Goal: Task Accomplishment & Management: Use online tool/utility

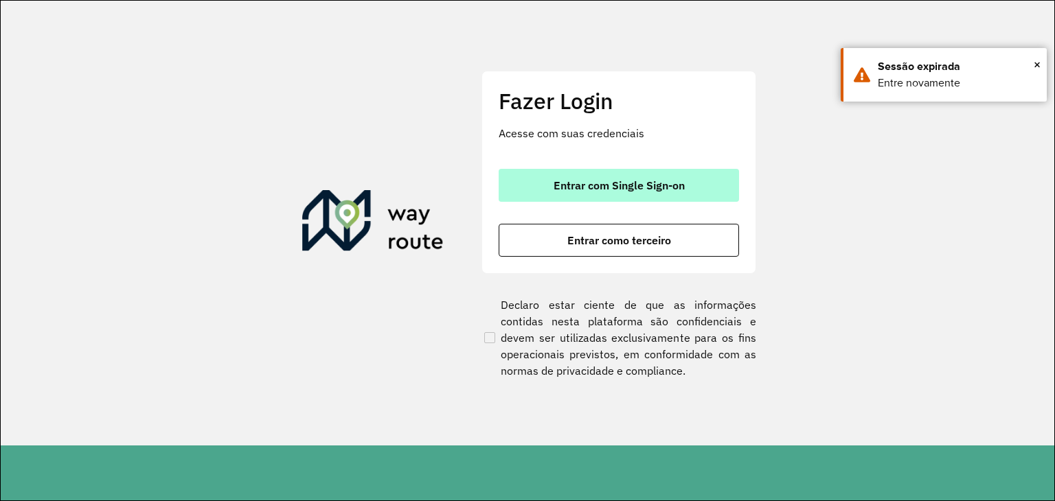
click at [596, 169] on button "Entrar com Single Sign-on" at bounding box center [619, 185] width 240 height 33
click at [593, 185] on span "Entrar com Single Sign-on" at bounding box center [618, 185] width 131 height 11
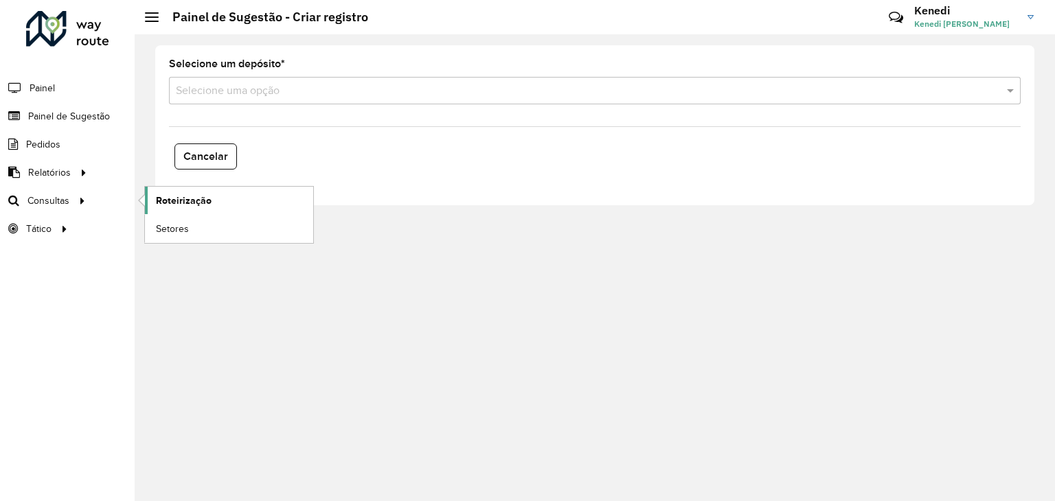
click at [165, 199] on span "Roteirização" at bounding box center [184, 201] width 56 height 14
click at [190, 215] on link "Setores" at bounding box center [229, 228] width 168 height 27
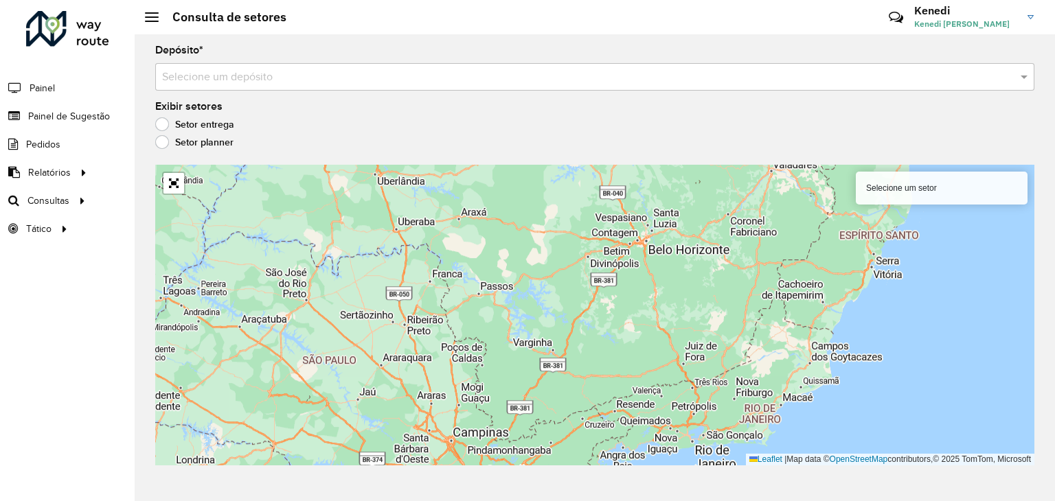
drag, startPoint x: 491, startPoint y: 284, endPoint x: 333, endPoint y: 448, distance: 228.3
click at [330, 457] on div "Selecione um setor Leaflet | Map data © OpenStreetMap contributors,© 2025 TomTo…" at bounding box center [594, 315] width 879 height 301
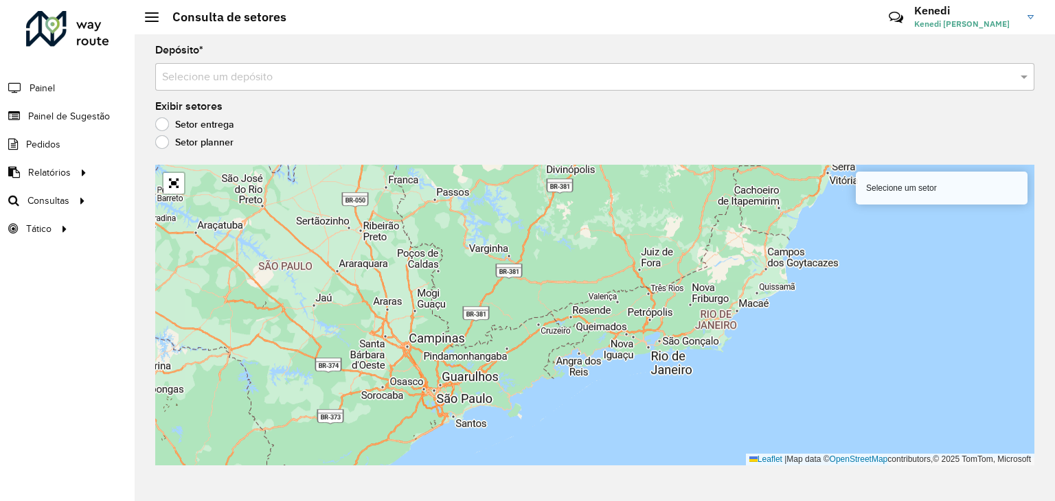
drag, startPoint x: 626, startPoint y: 335, endPoint x: 585, endPoint y: 232, distance: 110.7
click at [585, 232] on div "Selecione um setor Leaflet | Map data © OpenStreetMap contributors,© 2025 TomTo…" at bounding box center [594, 315] width 879 height 301
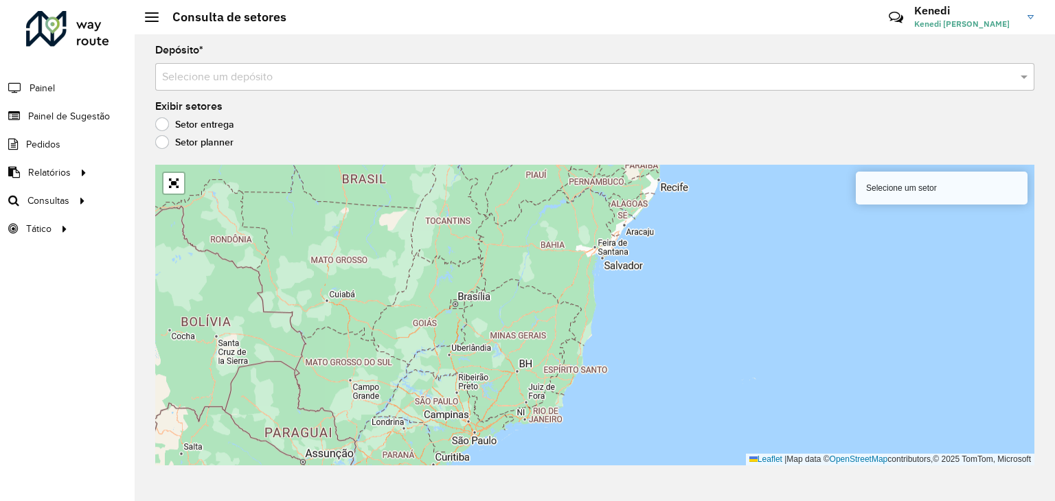
drag, startPoint x: 536, startPoint y: 253, endPoint x: 515, endPoint y: 363, distance: 111.8
click at [547, 341] on div "Selecione um setor Leaflet | Map data © OpenStreetMap contributors,© 2025 TomTo…" at bounding box center [594, 315] width 879 height 301
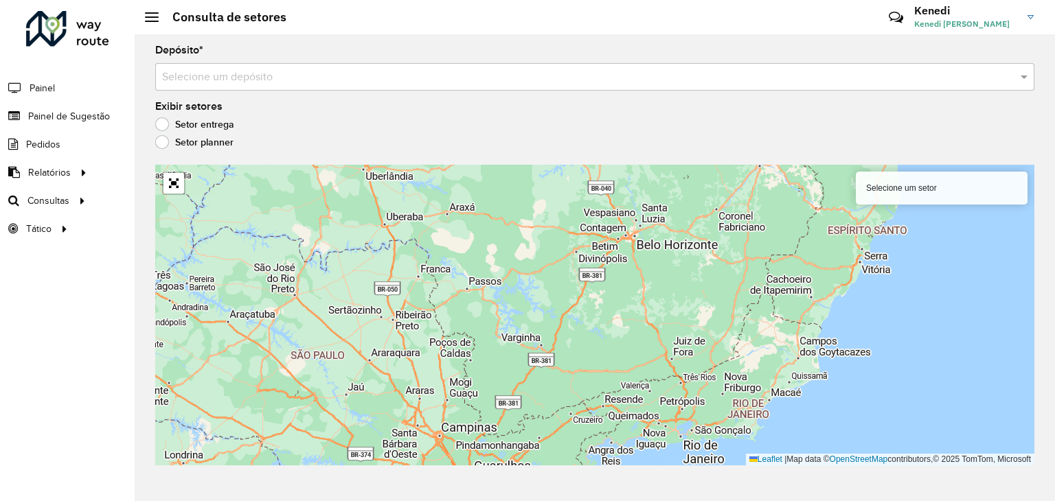
drag, startPoint x: 516, startPoint y: 380, endPoint x: 523, endPoint y: 253, distance: 127.9
click at [523, 253] on div "Selecione um setor Leaflet | Map data © OpenStreetMap contributors,© 2025 TomTo…" at bounding box center [594, 315] width 879 height 301
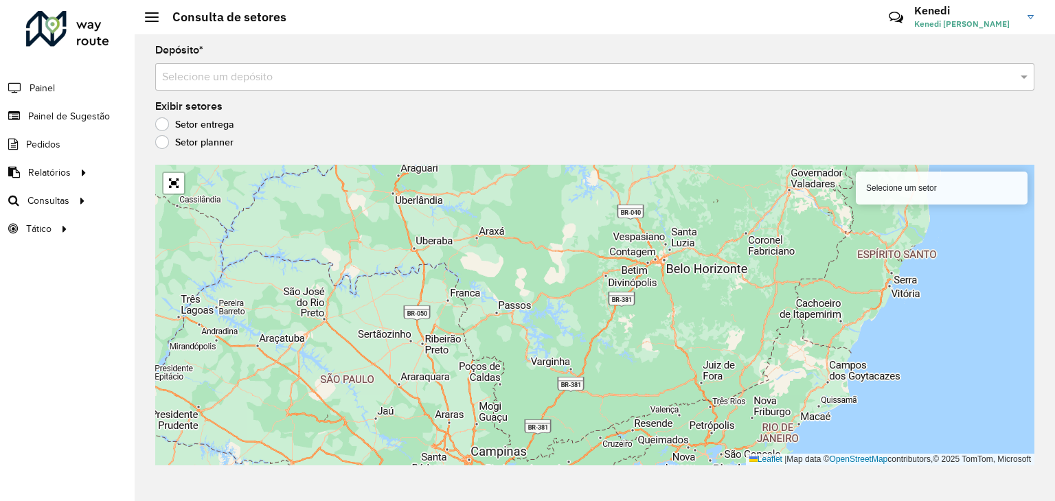
drag, startPoint x: 616, startPoint y: 387, endPoint x: 673, endPoint y: 442, distance: 79.6
click at [671, 444] on div "Selecione um setor Leaflet | Map data © OpenStreetMap contributors,© 2025 TomTo…" at bounding box center [594, 315] width 879 height 301
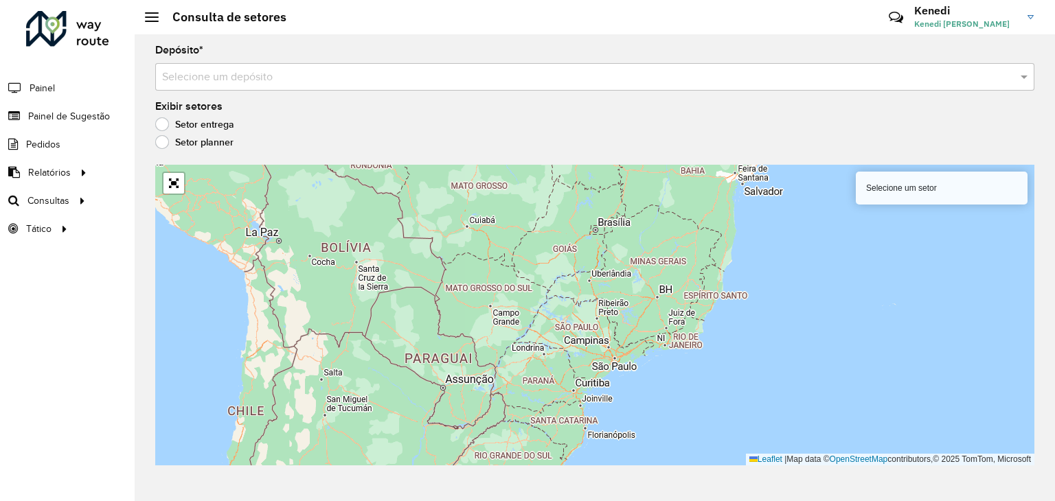
drag, startPoint x: 489, startPoint y: 389, endPoint x: 527, endPoint y: 314, distance: 84.2
click at [527, 314] on div "Selecione um setor Leaflet | Map data © OpenStreetMap contributors,© 2025 TomTo…" at bounding box center [594, 315] width 879 height 301
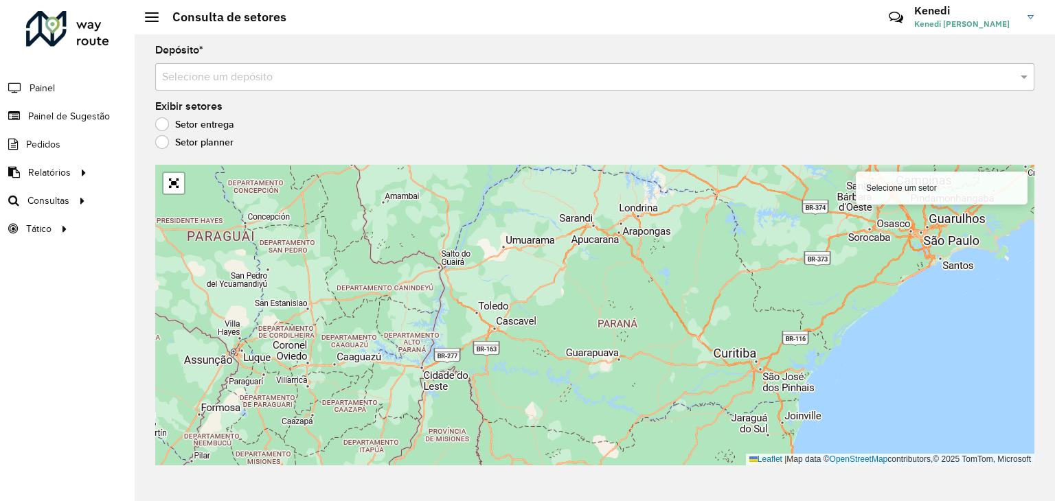
drag, startPoint x: 472, startPoint y: 385, endPoint x: 508, endPoint y: 341, distance: 57.1
click at [507, 341] on div "Selecione um setor Leaflet | Map data © OpenStreetMap contributors,© 2025 TomTo…" at bounding box center [594, 315] width 879 height 301
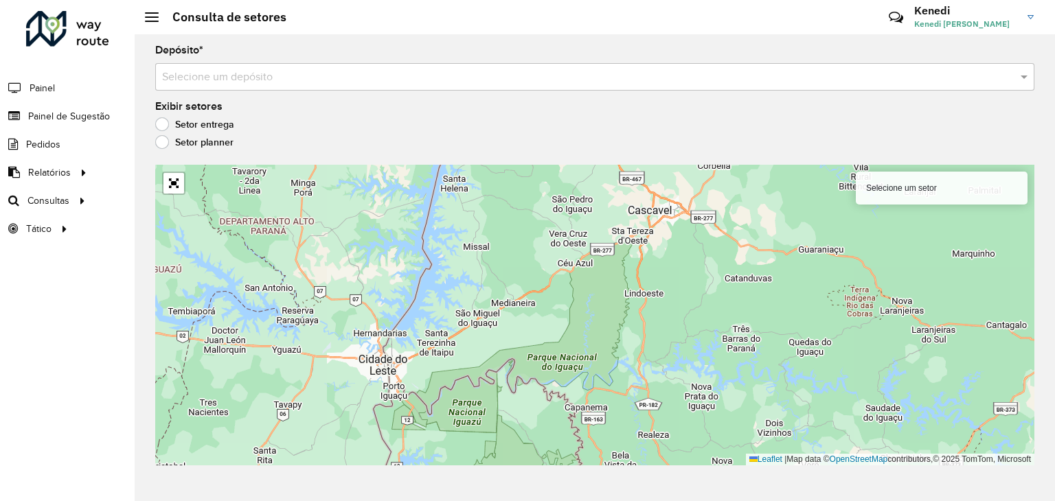
drag, startPoint x: 463, startPoint y: 350, endPoint x: 553, endPoint y: 350, distance: 90.0
click at [553, 350] on div "Selecione um setor Leaflet | Map data © OpenStreetMap contributors,© 2025 TomTo…" at bounding box center [594, 315] width 879 height 301
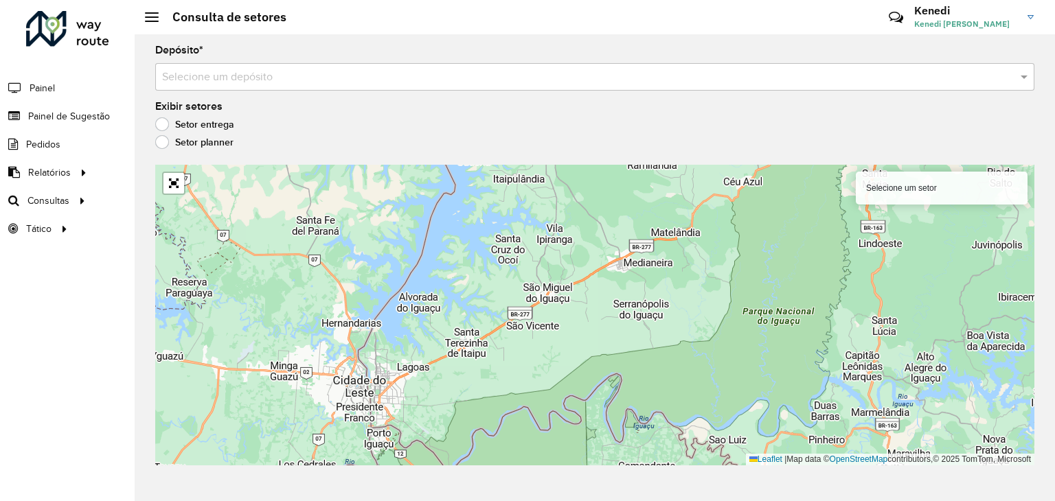
drag, startPoint x: 514, startPoint y: 339, endPoint x: 552, endPoint y: 341, distance: 38.5
click at [552, 341] on div "Selecione um setor Leaflet | Map data © OpenStreetMap contributors,© 2025 TomTo…" at bounding box center [594, 315] width 879 height 301
click at [163, 148] on label "Setor planner" at bounding box center [194, 142] width 78 height 14
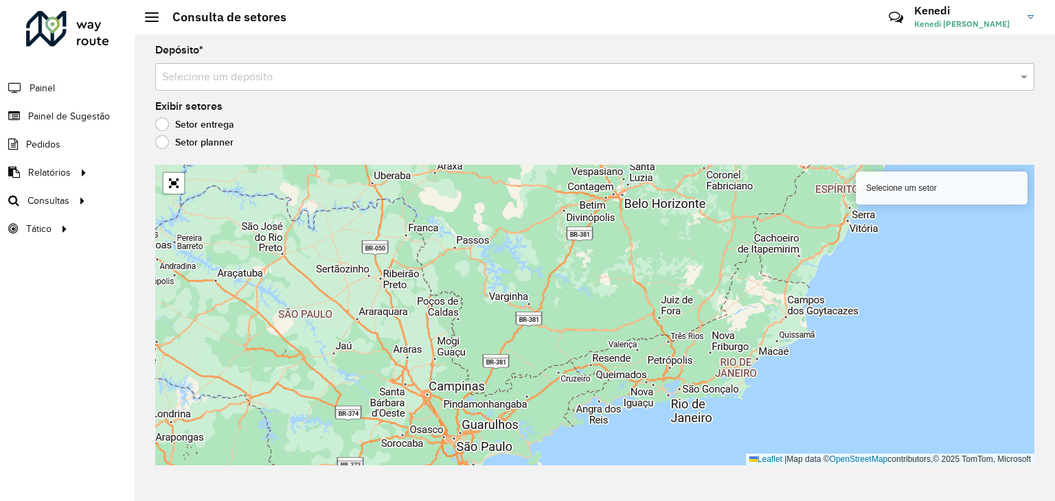
drag, startPoint x: 648, startPoint y: 280, endPoint x: 519, endPoint y: 400, distance: 176.4
click at [519, 400] on div "Selecione um setor Leaflet | Map data © OpenStreetMap contributors,© 2025 TomTo…" at bounding box center [594, 315] width 879 height 301
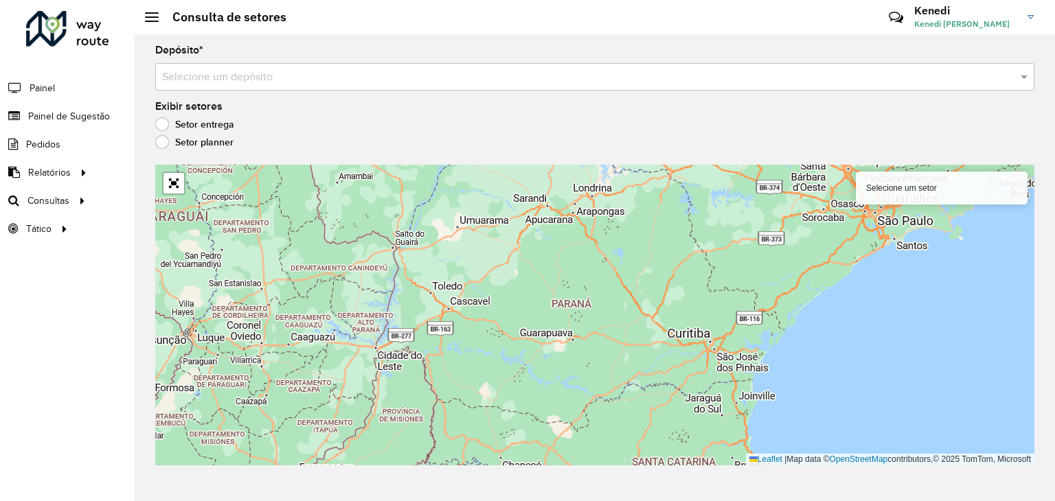
drag, startPoint x: 370, startPoint y: 356, endPoint x: 423, endPoint y: 350, distance: 53.2
click at [423, 350] on div "Selecione um setor Leaflet | Map data © OpenStreetMap contributors,© 2025 TomTo…" at bounding box center [594, 315] width 879 height 301
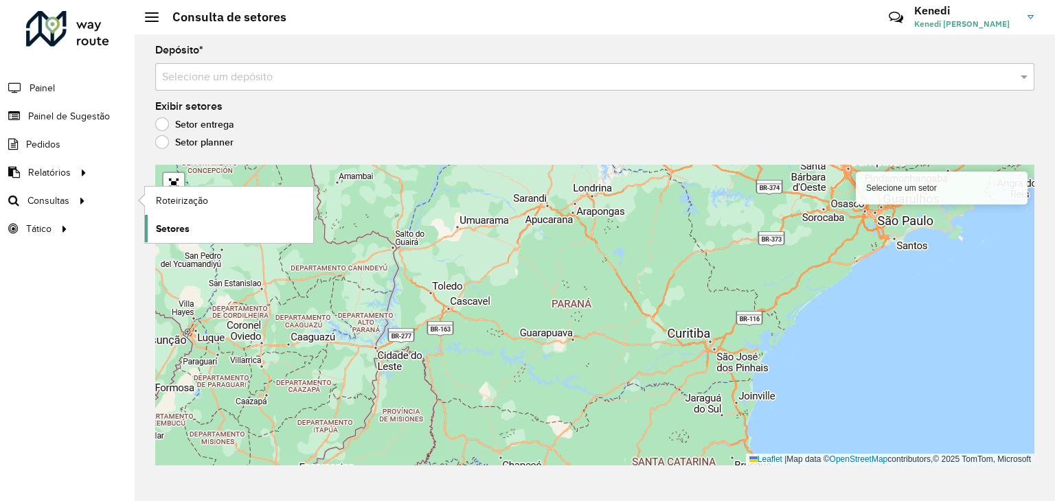
click at [173, 226] on span "Setores" at bounding box center [173, 229] width 34 height 14
click at [192, 201] on span "Roteirização" at bounding box center [184, 201] width 56 height 14
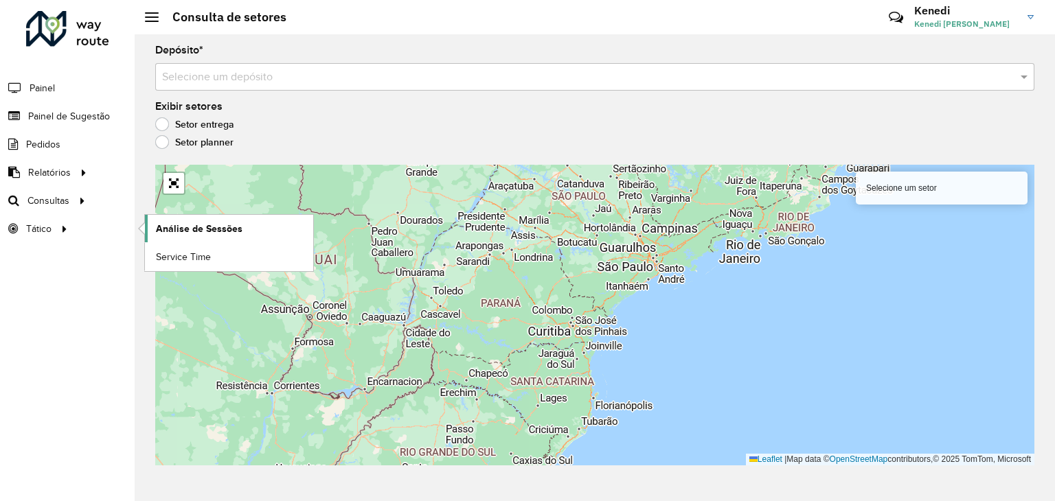
click at [184, 225] on span "Análise de Sessões" at bounding box center [199, 229] width 87 height 14
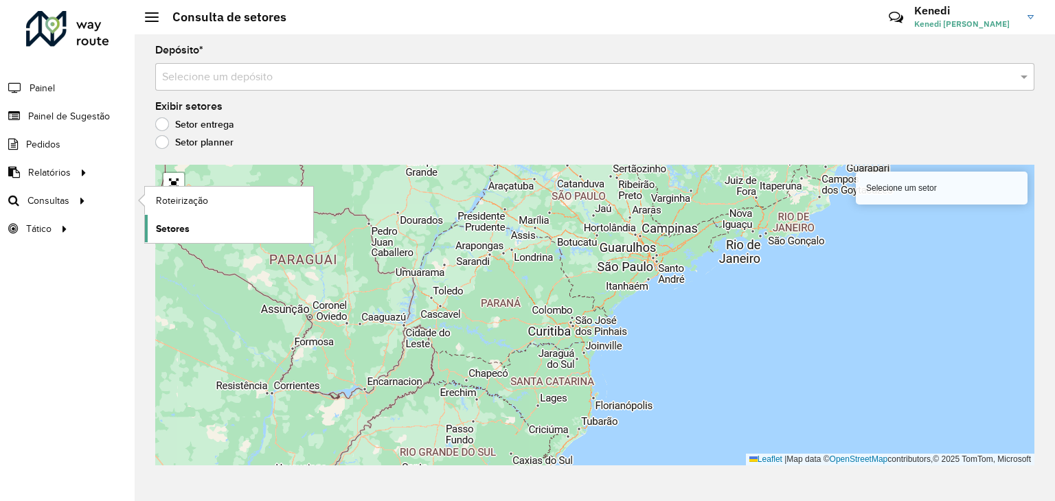
click at [167, 229] on span "Setores" at bounding box center [173, 229] width 34 height 14
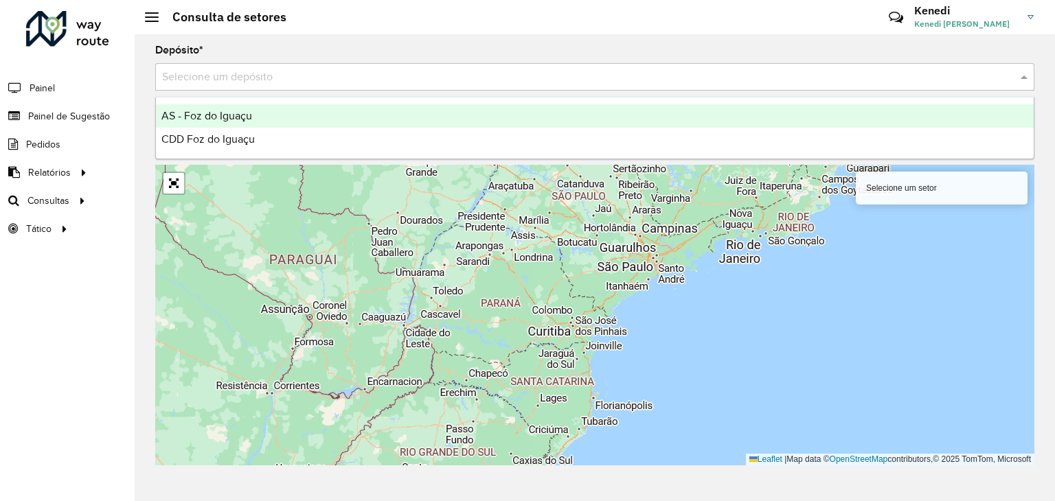
click at [529, 88] on div "Selecione um depósito" at bounding box center [594, 76] width 879 height 27
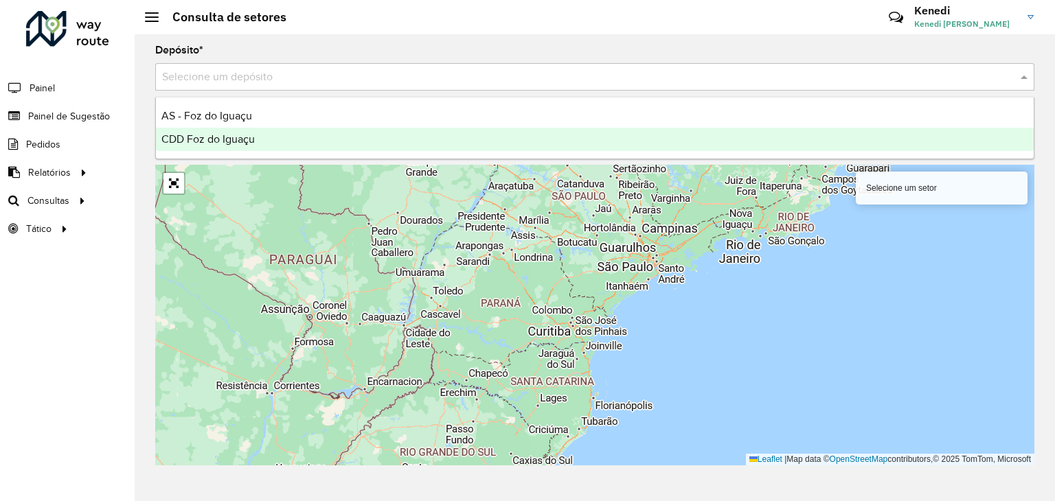
click at [247, 128] on div "CDD Foz do Iguaçu" at bounding box center [595, 139] width 878 height 23
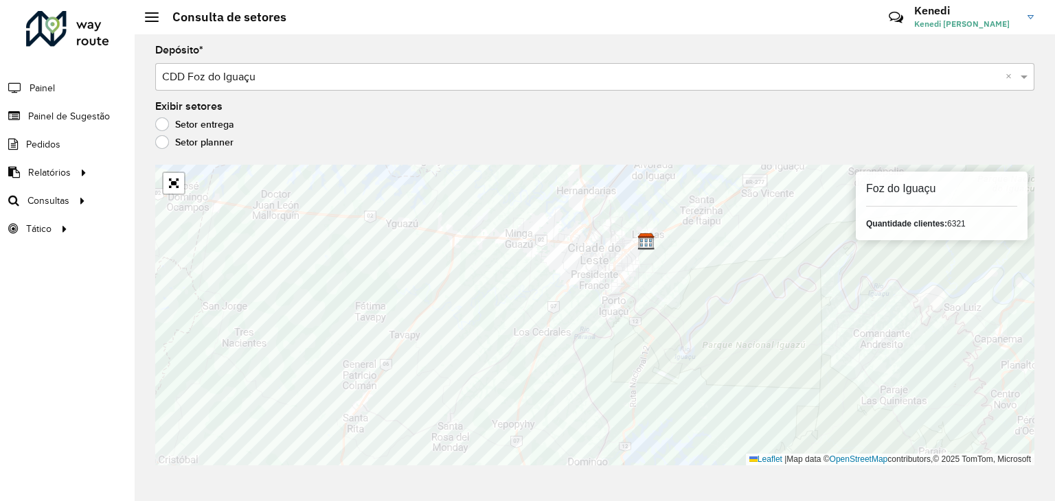
click at [915, 187] on h6 "Foz do Iguaçu" at bounding box center [941, 188] width 151 height 13
click at [924, 220] on strong "Quantidade clientes:" at bounding box center [906, 224] width 81 height 10
click at [157, 126] on label "Setor entrega" at bounding box center [194, 124] width 79 height 14
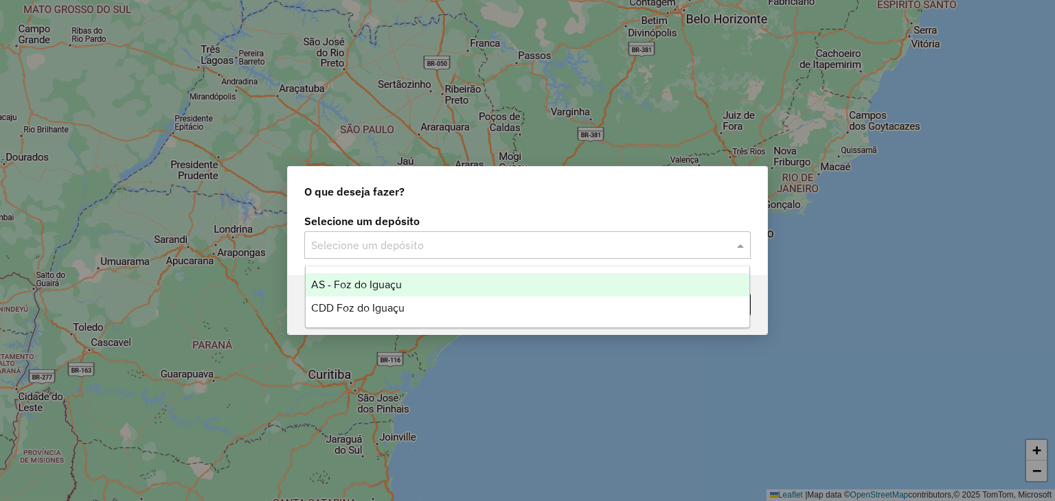
click at [630, 243] on input "text" at bounding box center [513, 246] width 405 height 16
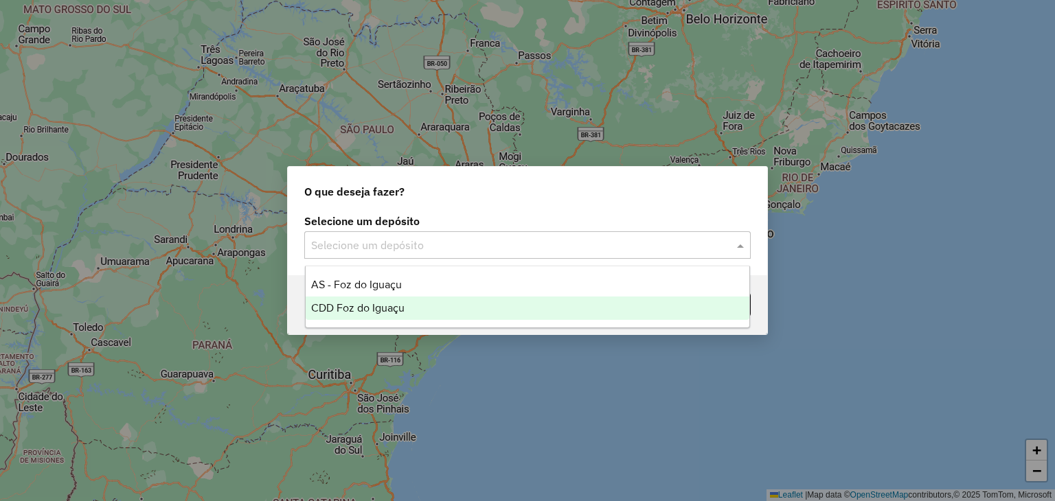
click at [378, 306] on span "CDD Foz do Iguaçu" at bounding box center [357, 308] width 93 height 12
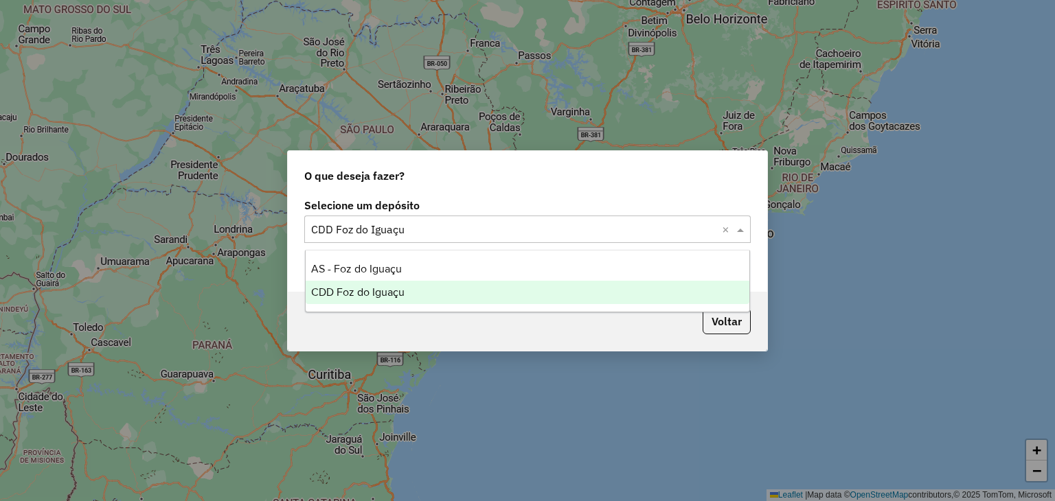
click at [739, 231] on span at bounding box center [741, 229] width 17 height 16
click at [420, 281] on div "CDD Foz do Iguaçu" at bounding box center [528, 292] width 444 height 23
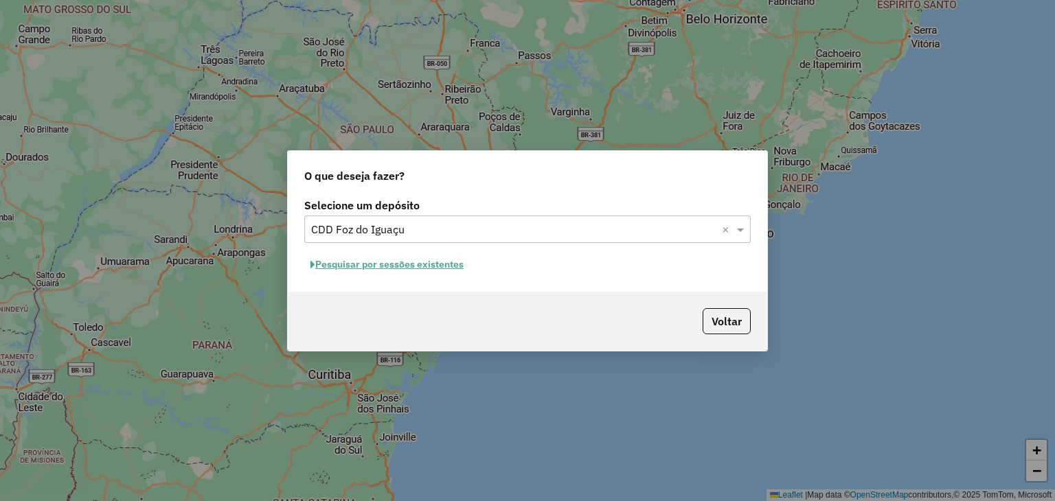
click at [365, 260] on button "Pesquisar por sessões existentes" at bounding box center [386, 264] width 165 height 21
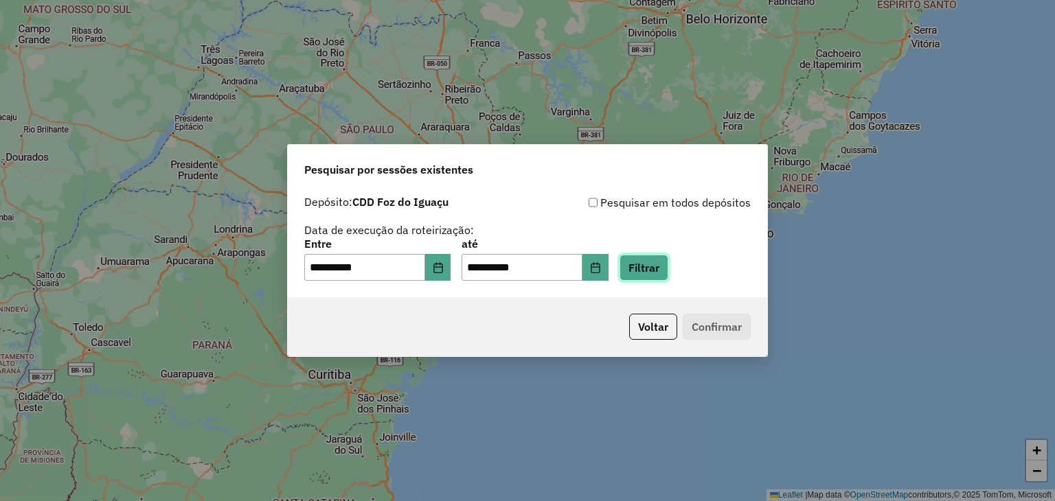
click at [665, 268] on button "Filtrar" at bounding box center [643, 268] width 49 height 26
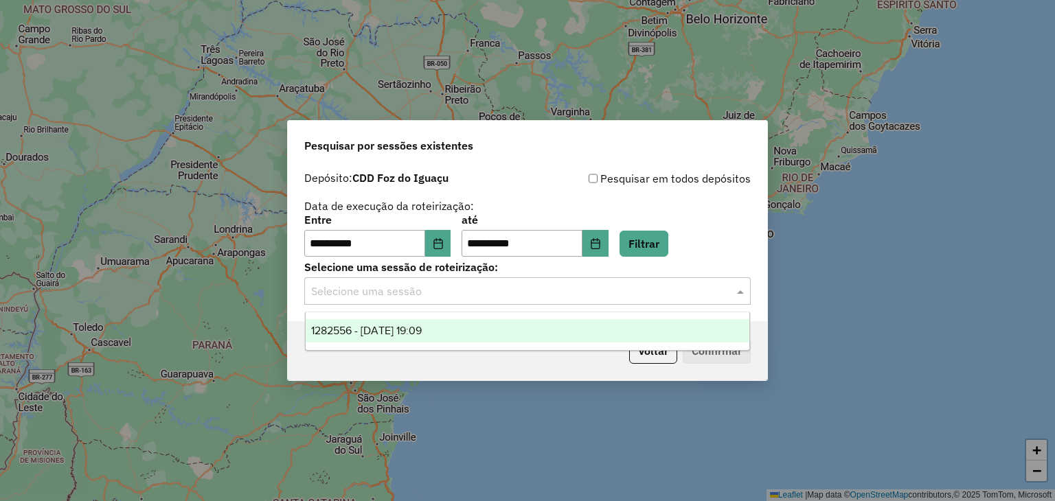
click at [637, 295] on input "text" at bounding box center [513, 292] width 405 height 16
drag, startPoint x: 417, startPoint y: 328, endPoint x: 449, endPoint y: 332, distance: 32.5
click at [417, 328] on span "1282556 - 25/09/2025 19:09" at bounding box center [366, 331] width 111 height 12
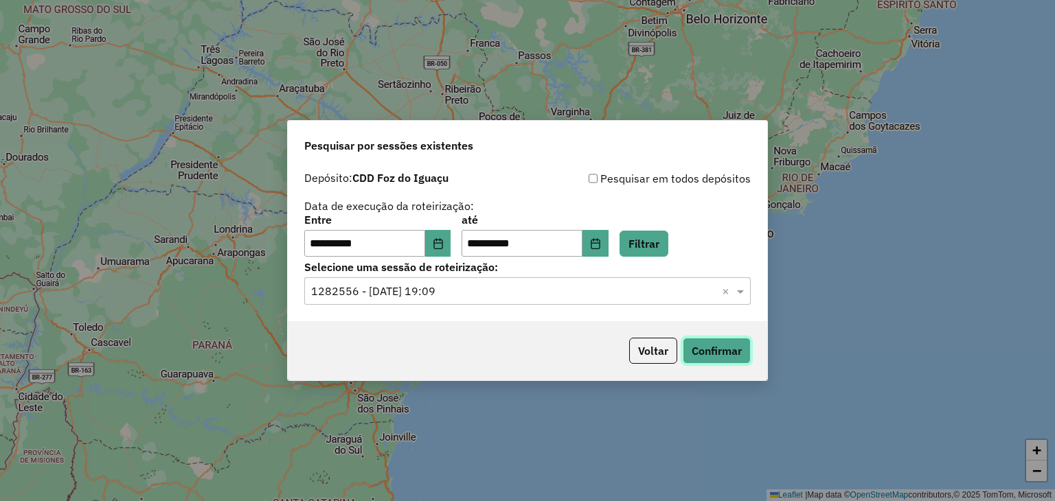
click at [713, 350] on button "Confirmar" at bounding box center [717, 351] width 68 height 26
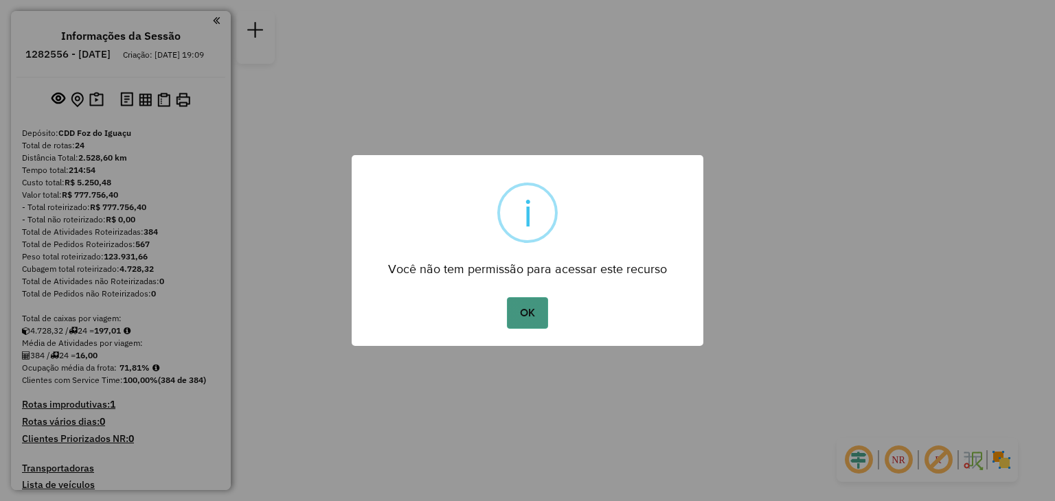
click at [530, 315] on button "OK" at bounding box center [527, 313] width 41 height 32
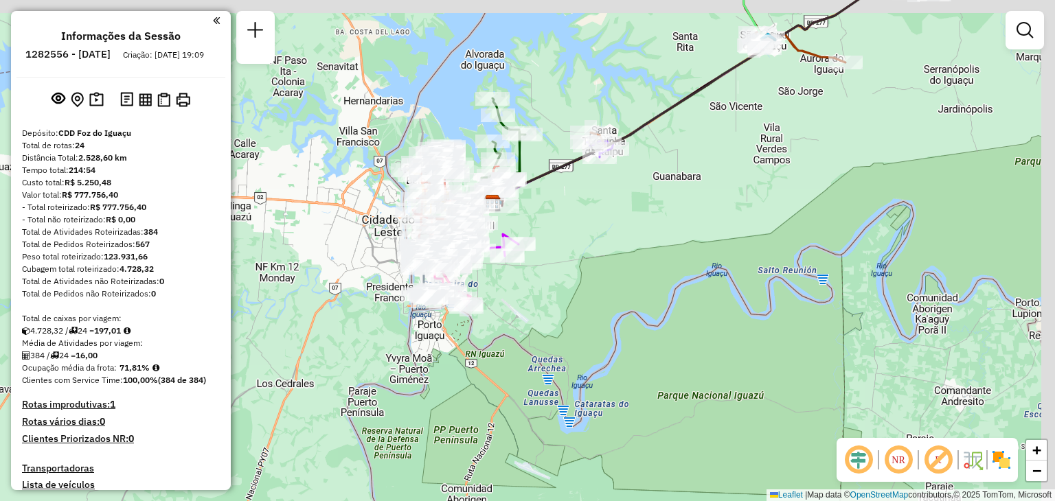
drag, startPoint x: 582, startPoint y: 176, endPoint x: 439, endPoint y: 269, distance: 170.9
click at [436, 270] on div "Janela de atendimento Grade de atendimento Capacidade Transportadoras Veículos …" at bounding box center [527, 250] width 1055 height 501
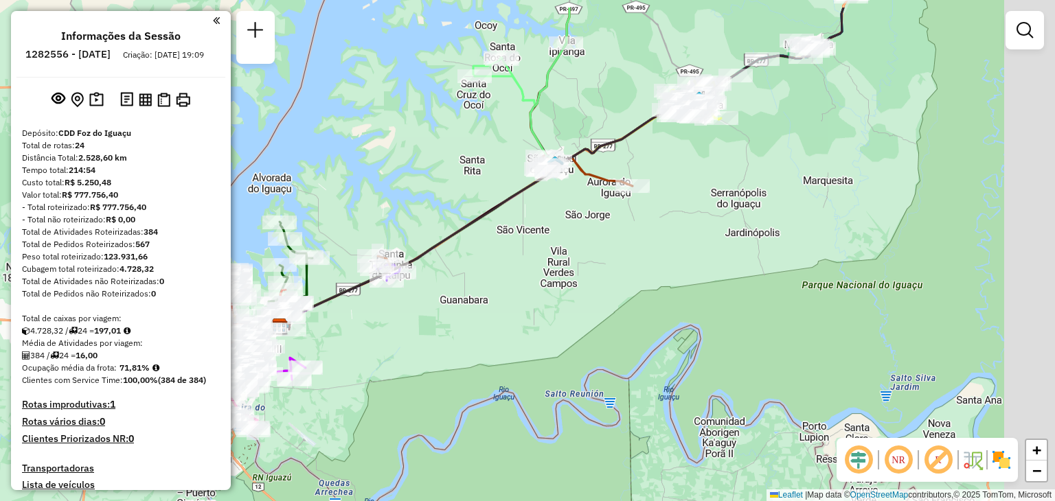
drag, startPoint x: 648, startPoint y: 187, endPoint x: 587, endPoint y: 222, distance: 70.4
click at [588, 220] on div "Janela de atendimento Grade de atendimento Capacidade Transportadoras Veículos …" at bounding box center [527, 250] width 1055 height 501
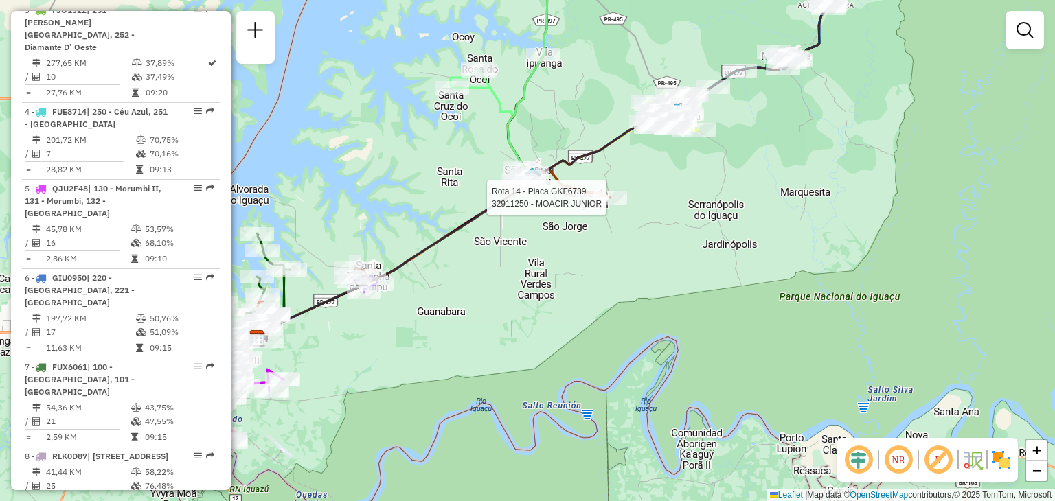
select select "**********"
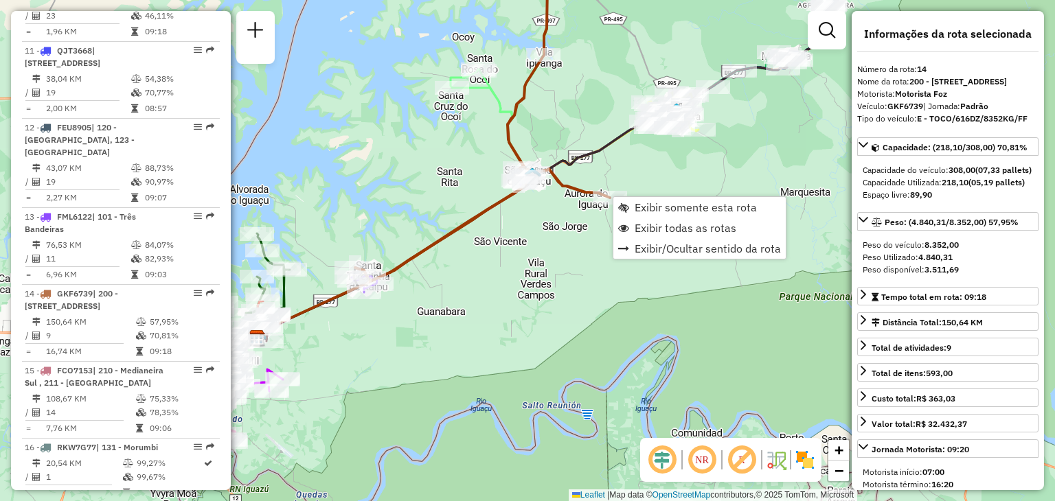
scroll to position [1560, 0]
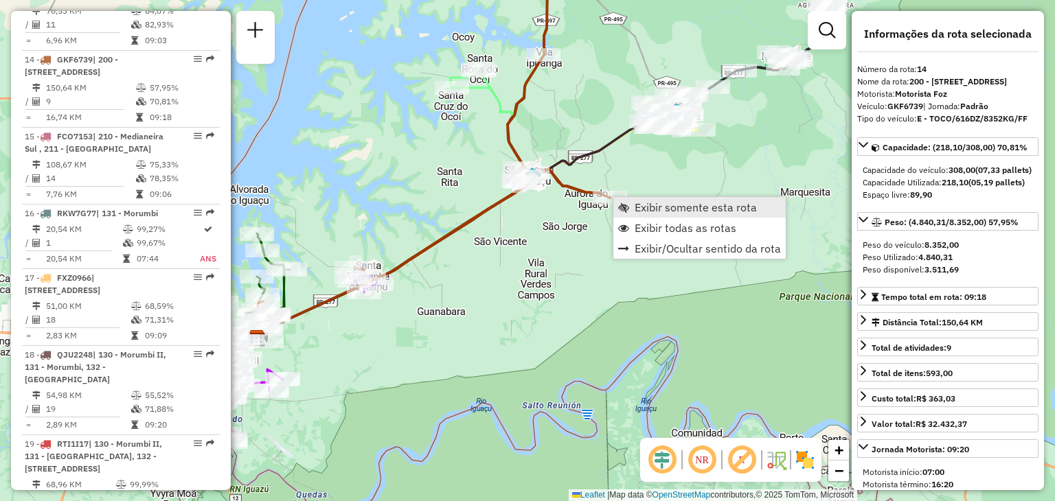
click at [663, 207] on span "Exibir somente esta rota" at bounding box center [696, 207] width 122 height 11
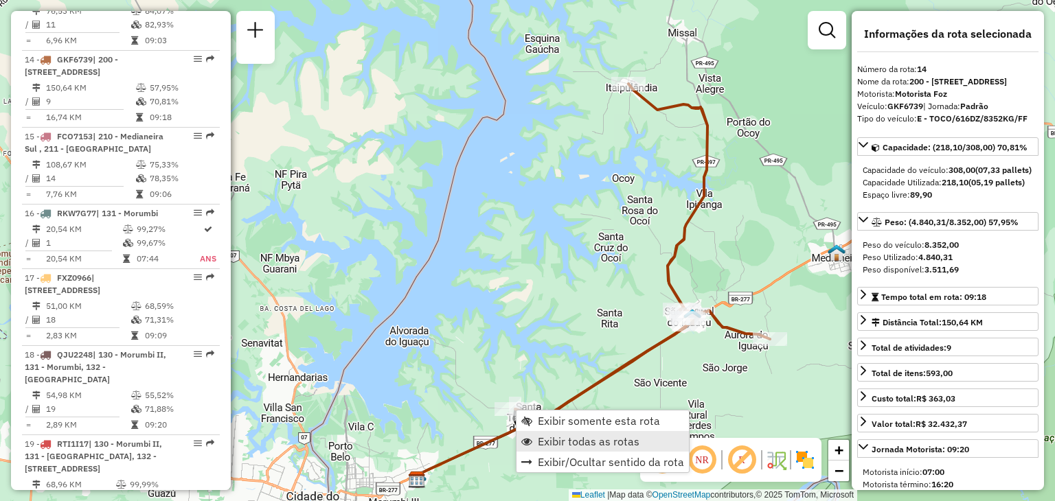
click at [579, 439] on span "Exibir todas as rotas" at bounding box center [589, 441] width 102 height 11
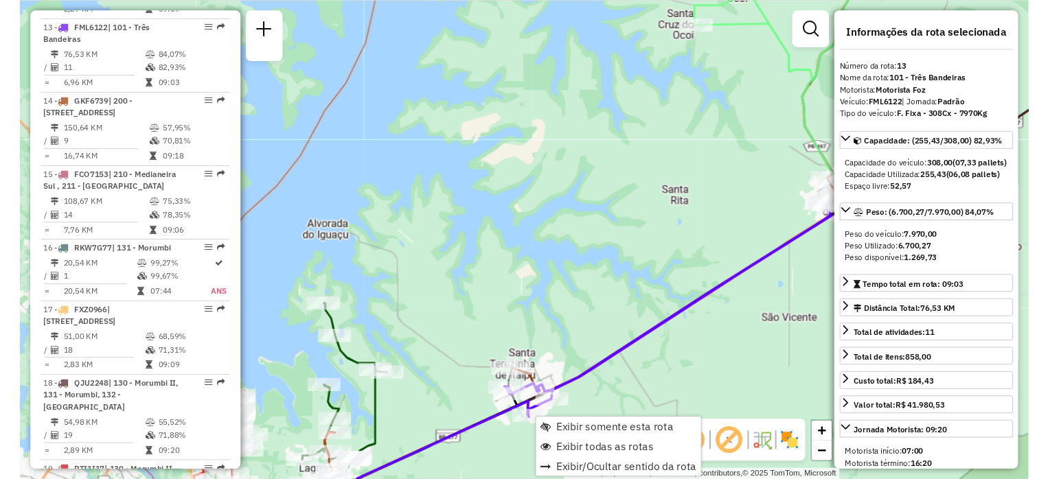
scroll to position [1483, 0]
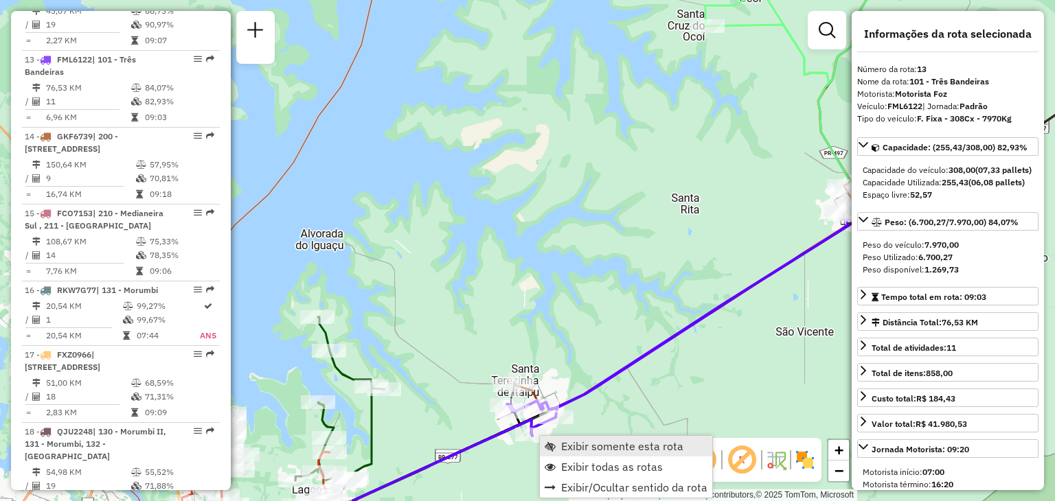
click at [586, 443] on span "Exibir somente esta rota" at bounding box center [622, 446] width 122 height 11
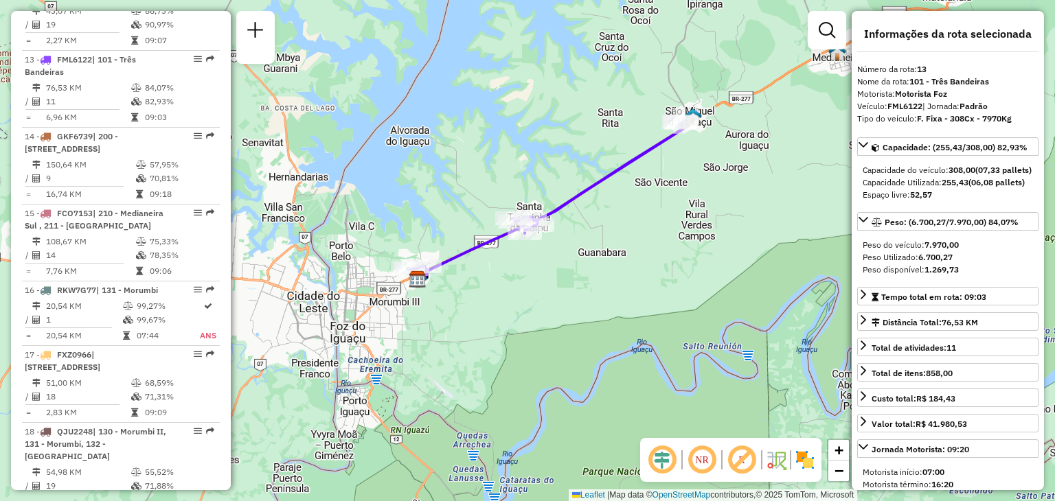
drag, startPoint x: 628, startPoint y: 293, endPoint x: 632, endPoint y: 204, distance: 88.7
click at [632, 203] on div "Janela de atendimento Grade de atendimento Capacidade Transportadoras Veículos …" at bounding box center [527, 250] width 1055 height 501
click at [639, 208] on div "Janela de atendimento Grade de atendimento Capacidade Transportadoras Veículos …" at bounding box center [527, 250] width 1055 height 501
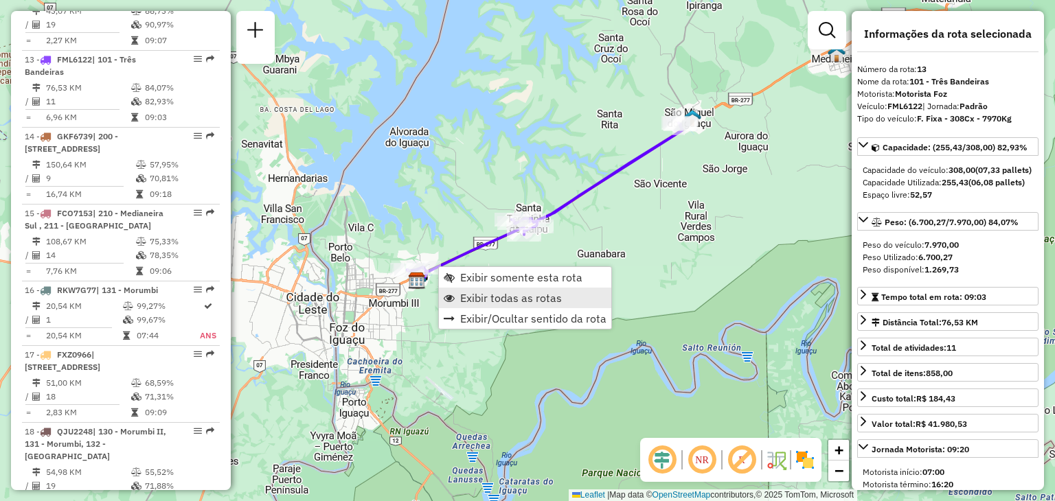
click at [492, 304] on span "Exibir todas as rotas" at bounding box center [511, 298] width 102 height 11
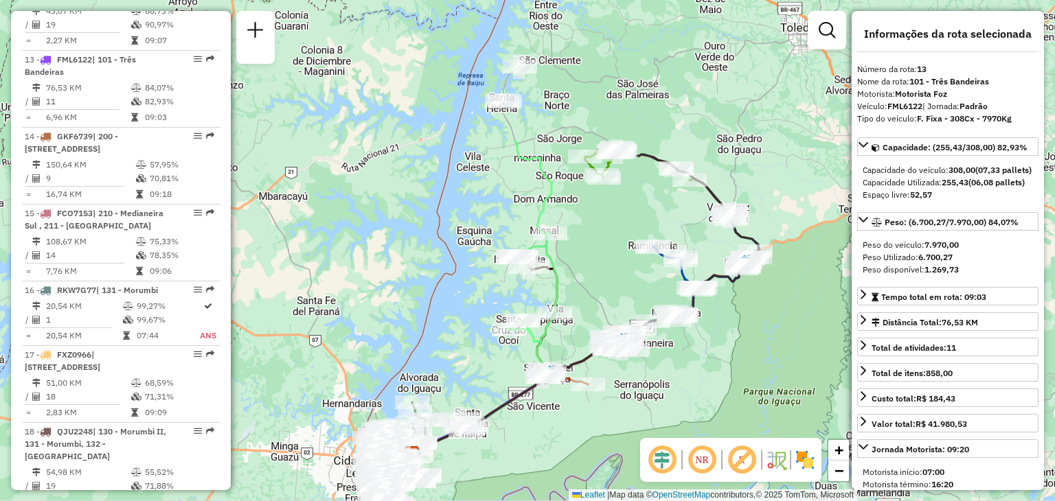
drag, startPoint x: 734, startPoint y: 240, endPoint x: 574, endPoint y: 431, distance: 248.6
click at [574, 431] on div "Janela de atendimento Grade de atendimento Capacidade Transportadoras Veículos …" at bounding box center [527, 250] width 1055 height 501
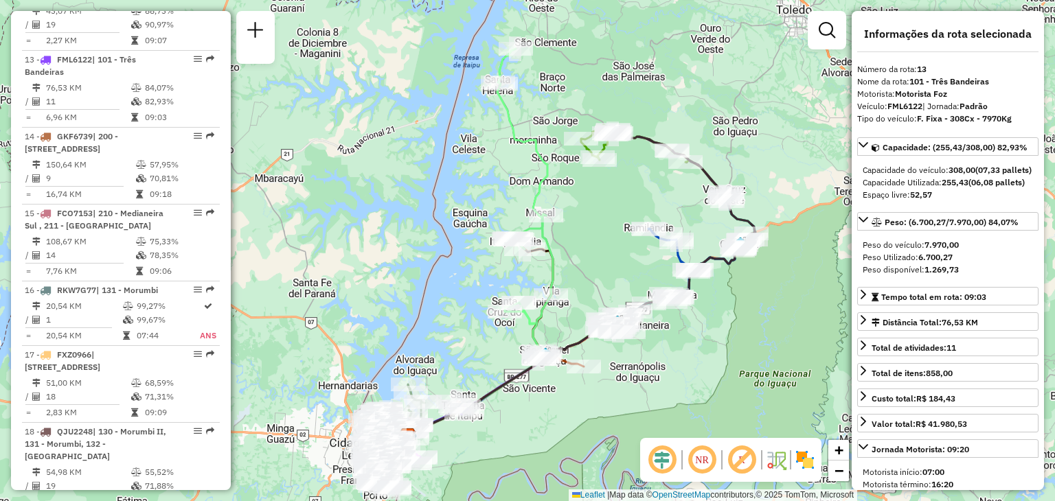
drag, startPoint x: 654, startPoint y: 402, endPoint x: 649, endPoint y: 385, distance: 17.8
click at [649, 385] on div "Janela de atendimento Grade de atendimento Capacidade Transportadoras Veículos …" at bounding box center [527, 250] width 1055 height 501
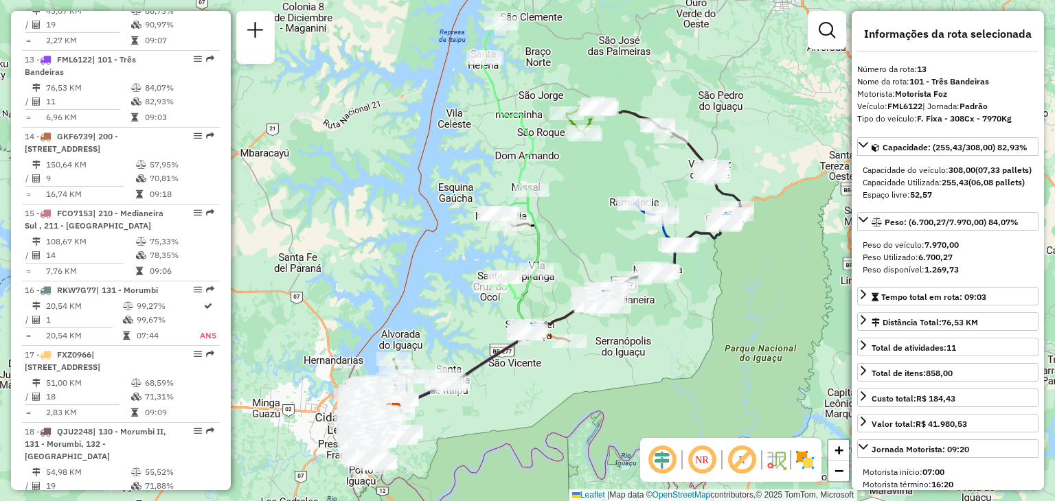
drag, startPoint x: 769, startPoint y: 363, endPoint x: 755, endPoint y: 337, distance: 28.9
click at [755, 337] on div "Janela de atendimento Grade de atendimento Capacidade Transportadoras Veículos …" at bounding box center [527, 250] width 1055 height 501
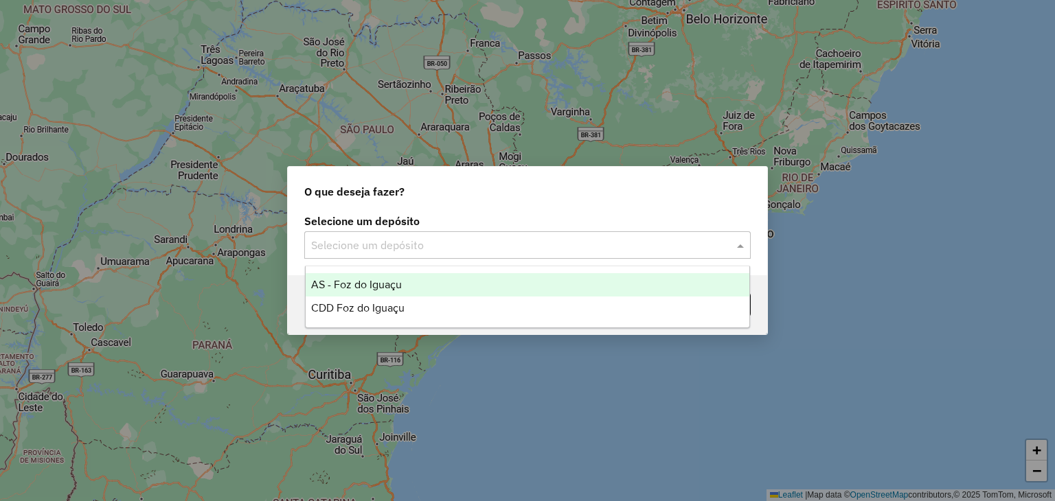
click at [672, 251] on input "text" at bounding box center [513, 246] width 405 height 16
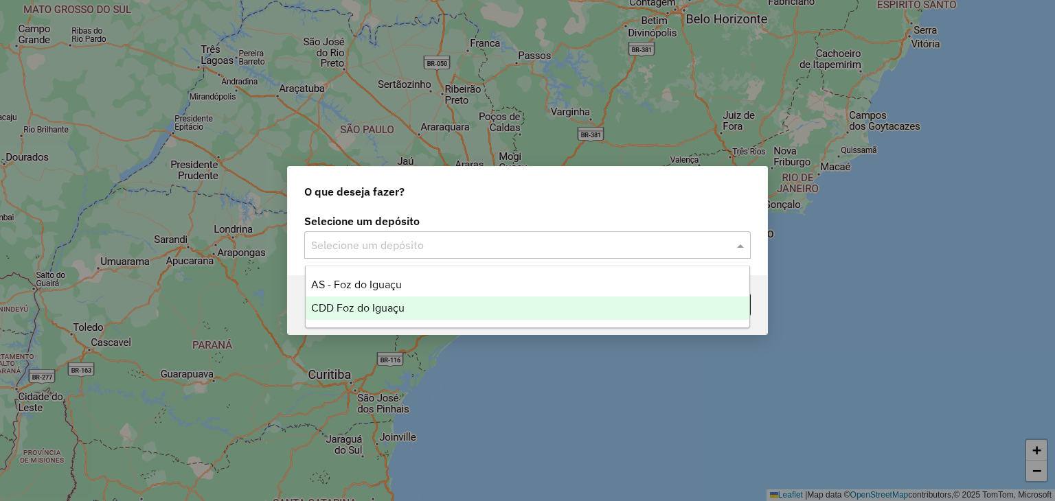
click at [395, 299] on div "CDD Foz do Iguaçu" at bounding box center [528, 308] width 444 height 23
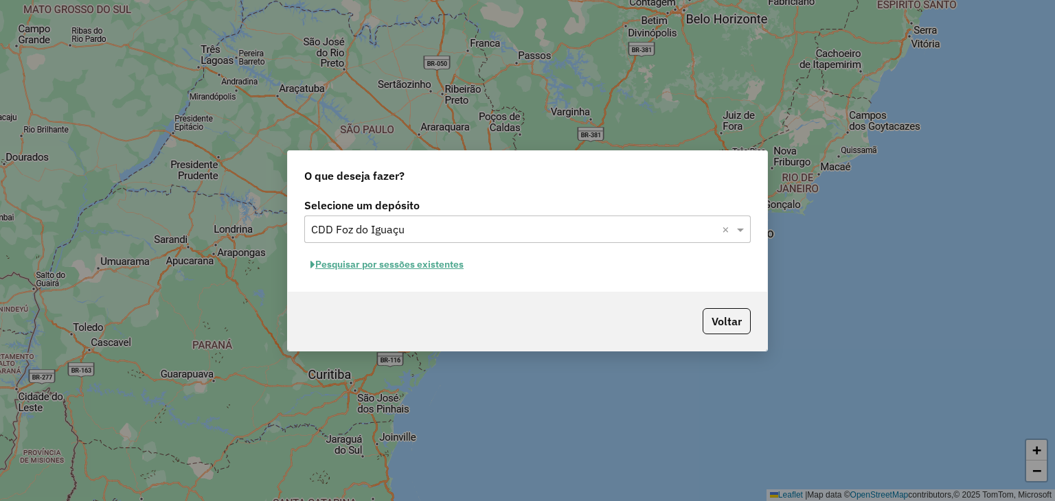
click at [384, 267] on button "Pesquisar por sessões existentes" at bounding box center [386, 264] width 165 height 21
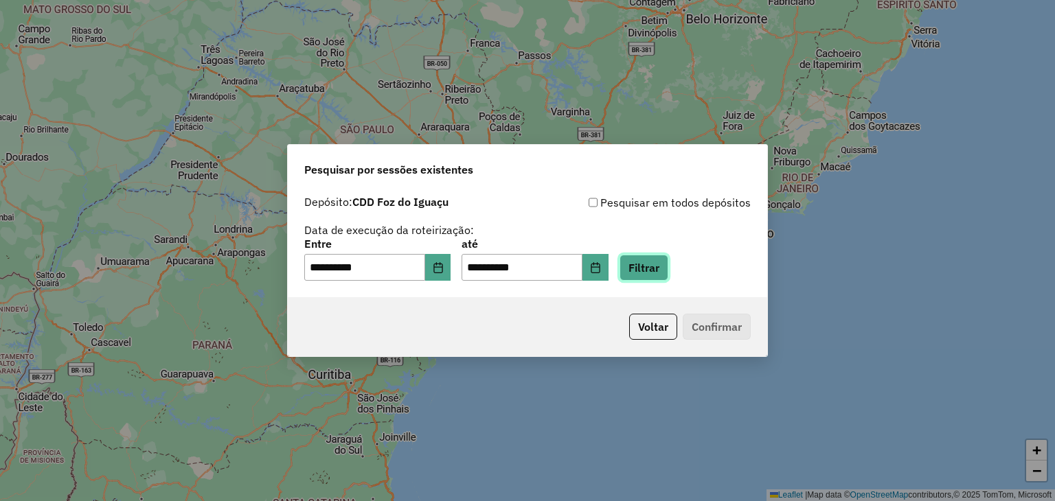
click at [665, 262] on button "Filtrar" at bounding box center [643, 268] width 49 height 26
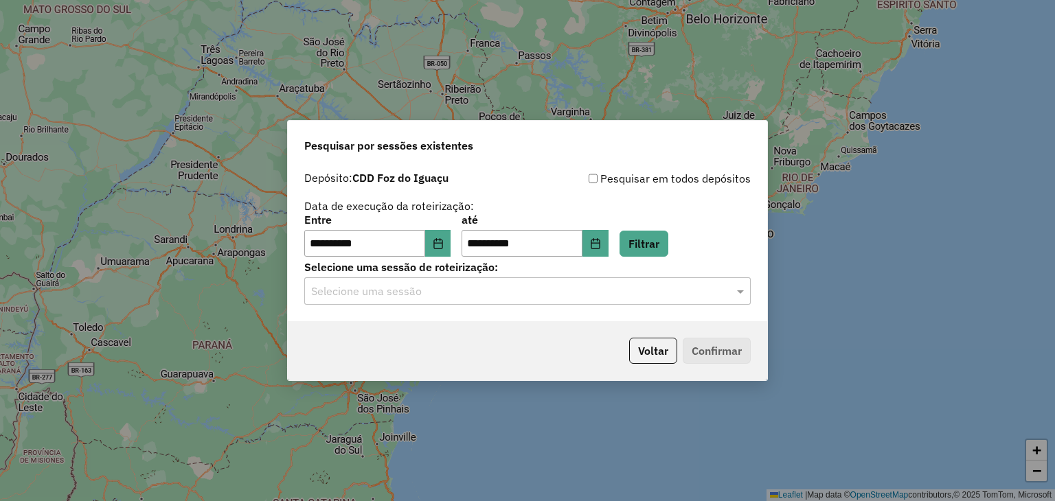
click at [698, 289] on input "text" at bounding box center [513, 292] width 405 height 16
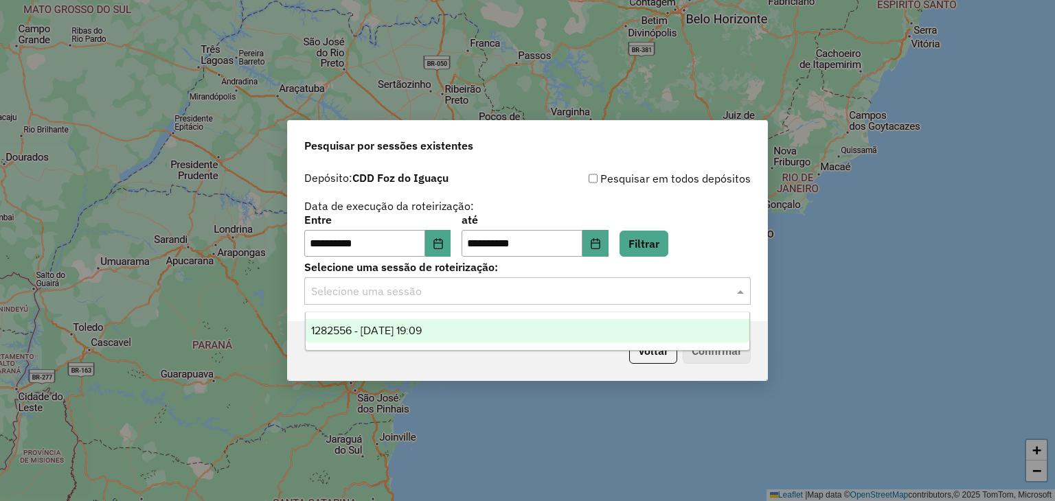
click at [637, 327] on div "1282556 - 25/09/2025 19:09" at bounding box center [528, 330] width 444 height 23
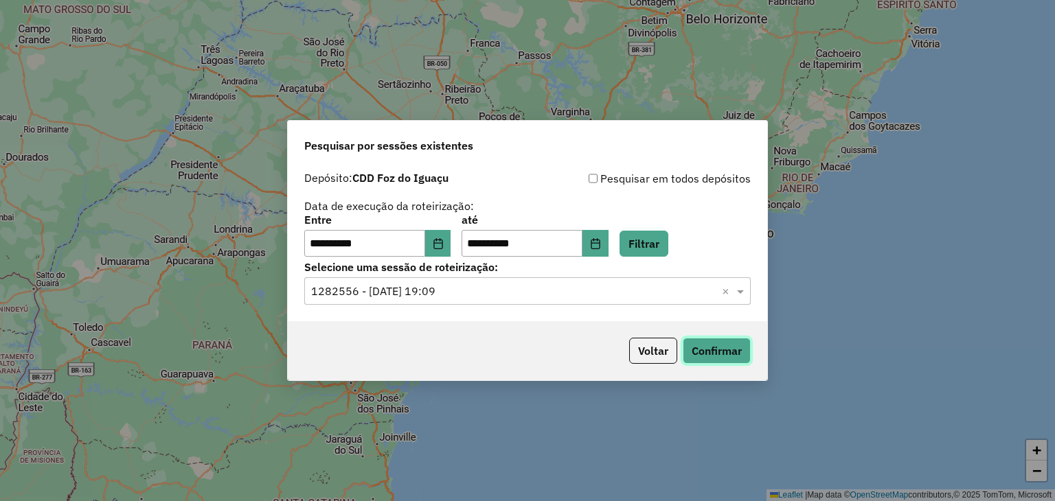
click at [720, 355] on button "Confirmar" at bounding box center [717, 351] width 68 height 26
drag, startPoint x: 656, startPoint y: 345, endPoint x: 648, endPoint y: 316, distance: 30.0
click at [653, 333] on div "Voltar Confirmar" at bounding box center [527, 350] width 479 height 59
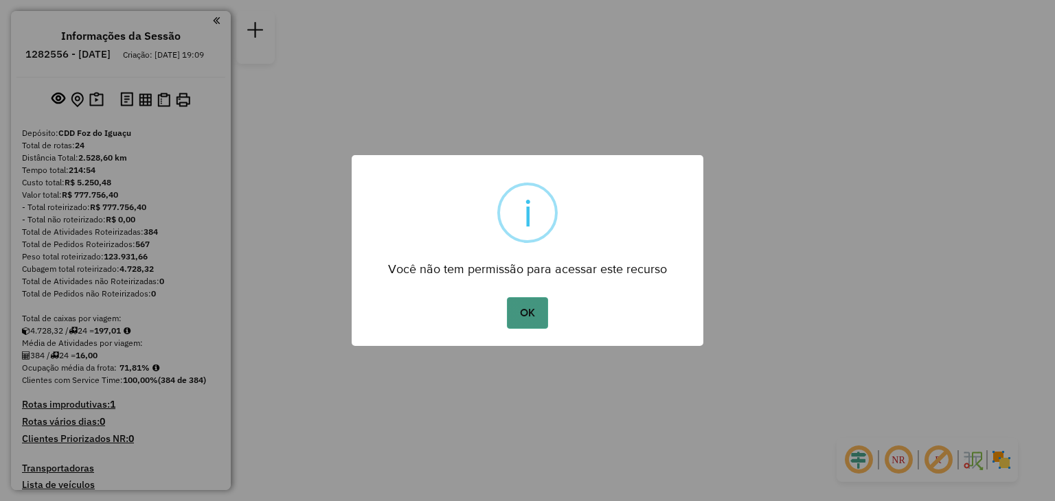
click at [542, 302] on button "OK" at bounding box center [527, 313] width 41 height 32
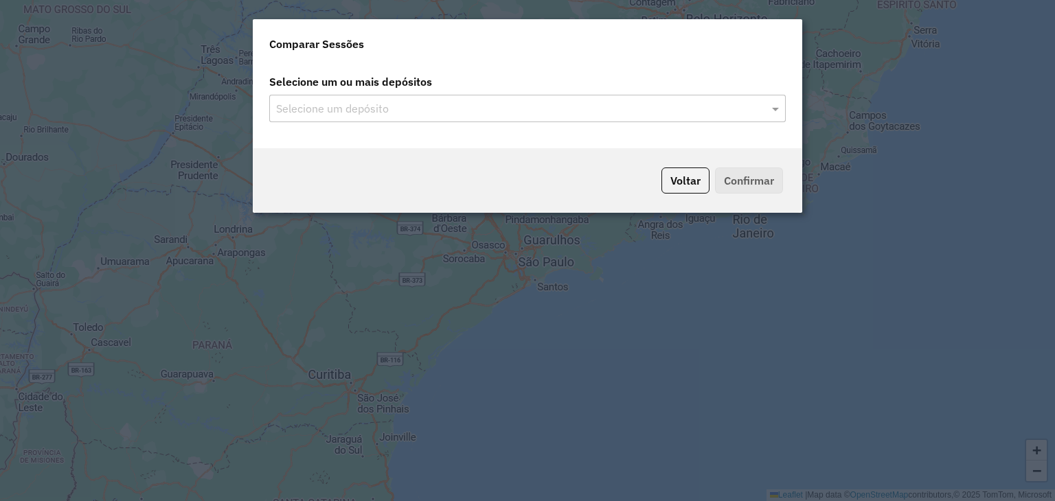
click at [621, 110] on input "text" at bounding box center [521, 109] width 496 height 16
click at [686, 182] on button "Voltar" at bounding box center [685, 181] width 48 height 26
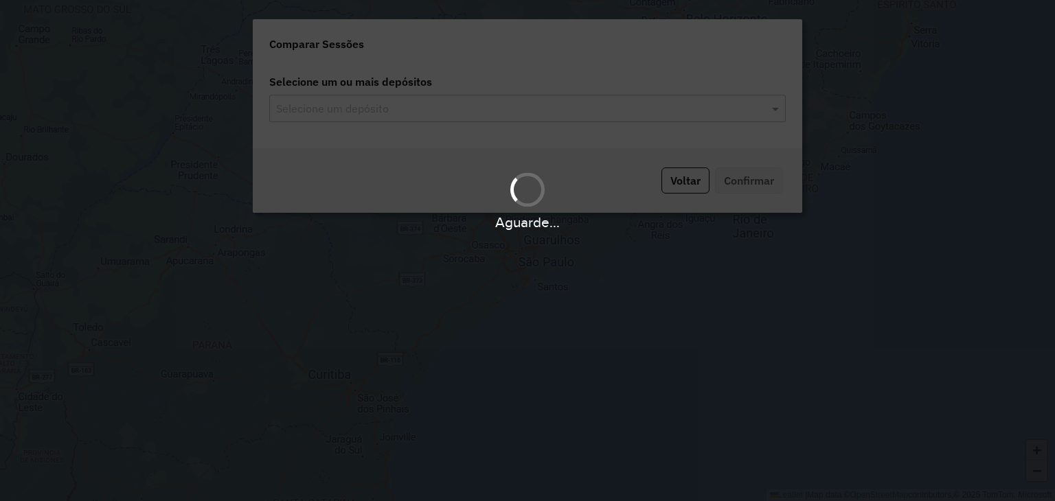
click at [765, 105] on input "text" at bounding box center [521, 109] width 496 height 16
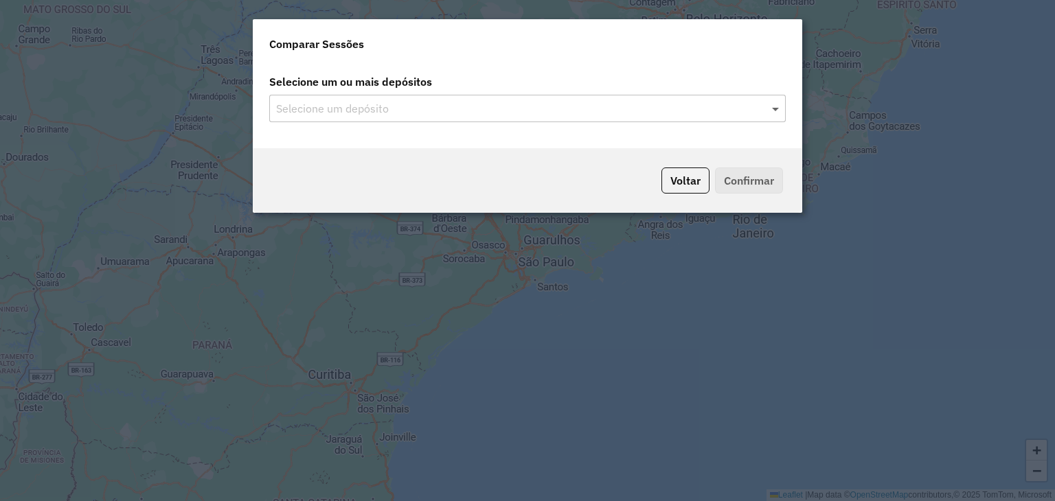
click at [776, 111] on span at bounding box center [776, 108] width 17 height 16
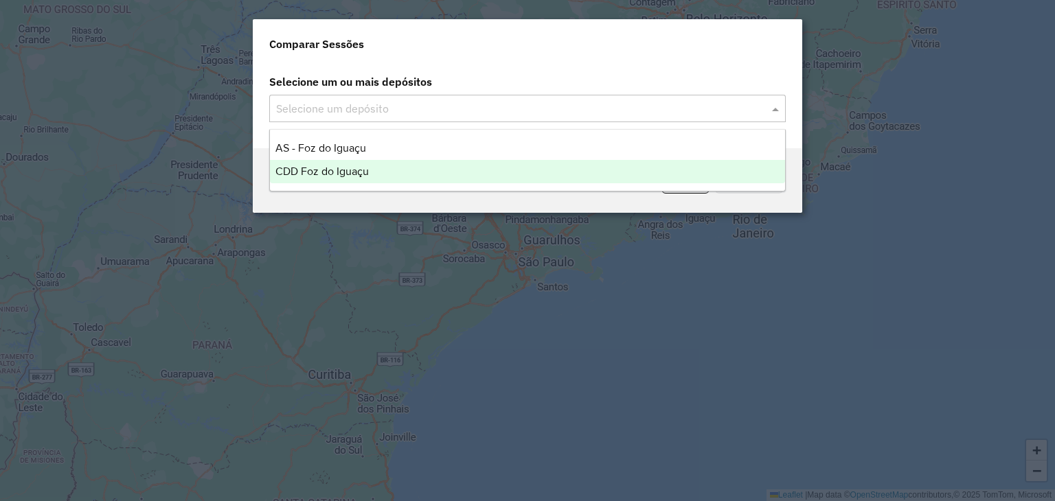
click at [466, 167] on div "CDD Foz do Iguaçu" at bounding box center [527, 171] width 515 height 23
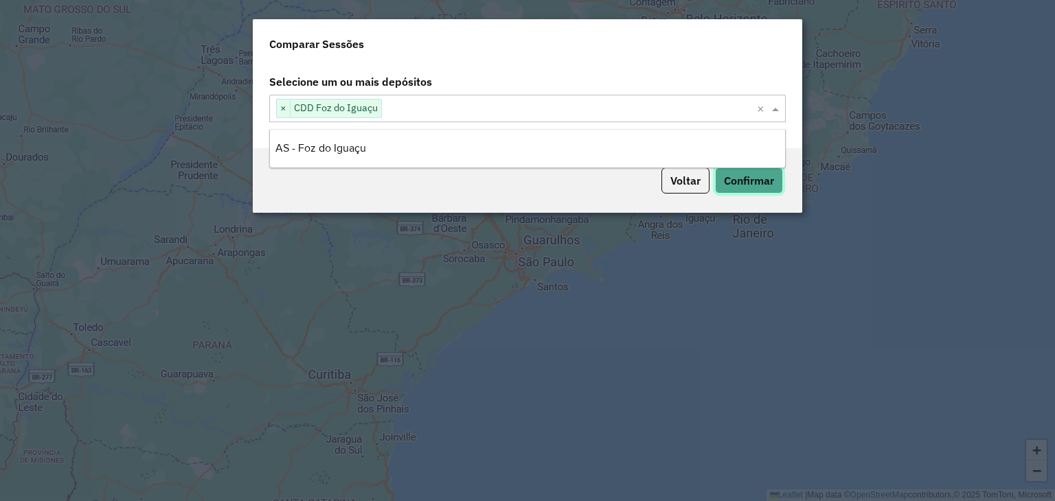
click at [738, 175] on button "Confirmar" at bounding box center [749, 181] width 68 height 26
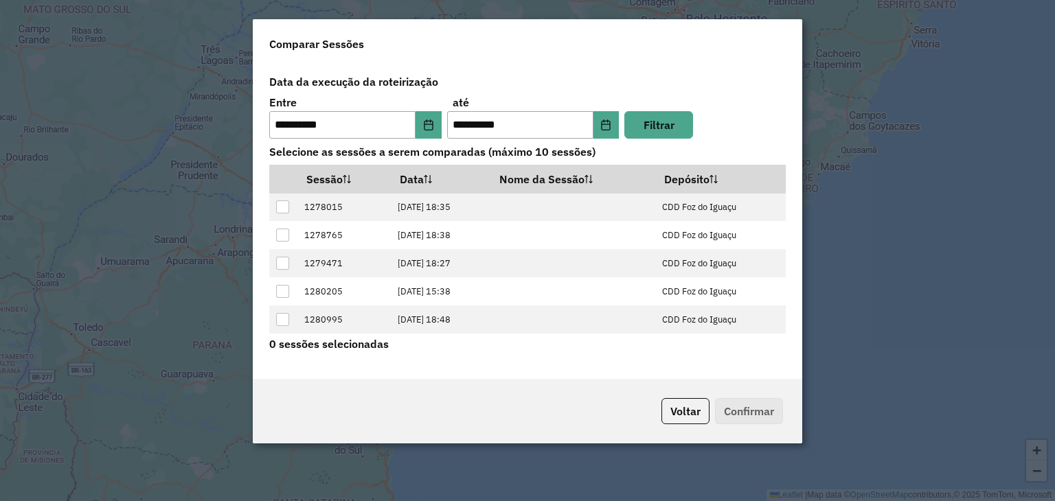
click at [863, 89] on modal-container "**********" at bounding box center [527, 250] width 1055 height 501
click at [695, 416] on button "Voltar" at bounding box center [685, 411] width 48 height 26
